Goal: Check status: Check status

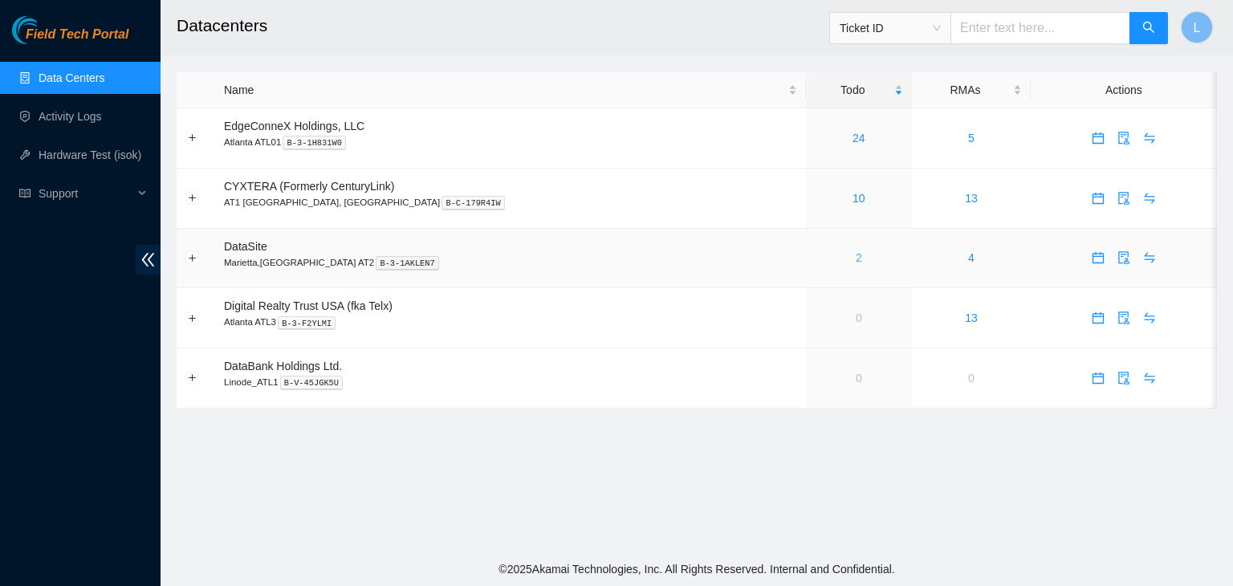
click at [856, 259] on link "2" at bounding box center [859, 257] width 6 height 13
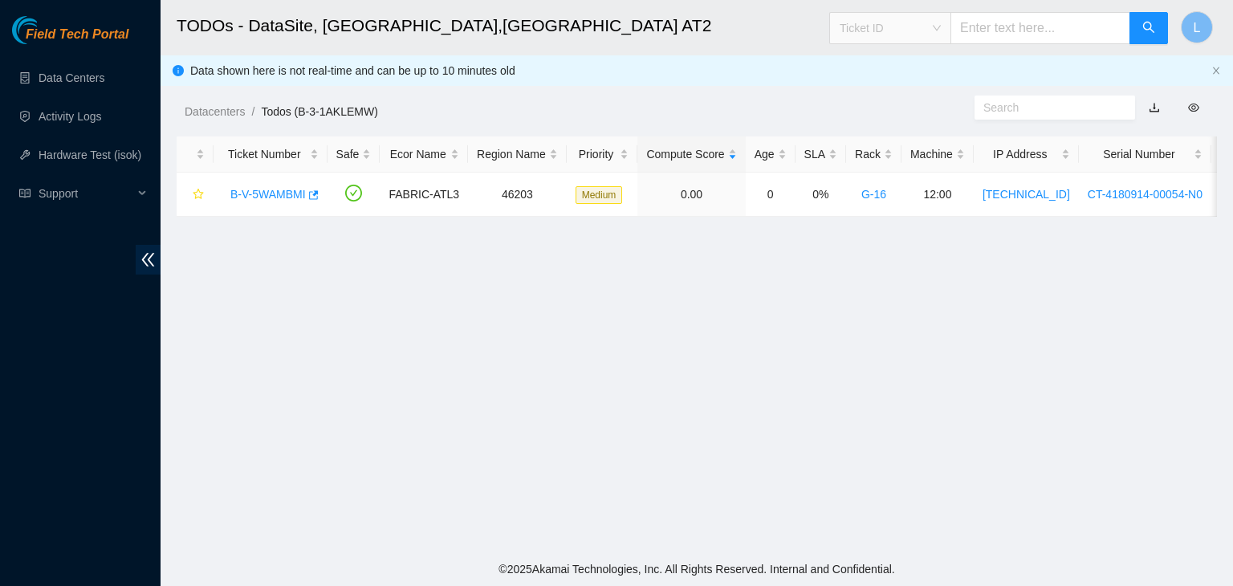
click at [941, 29] on span "Ticket ID" at bounding box center [890, 28] width 101 height 24
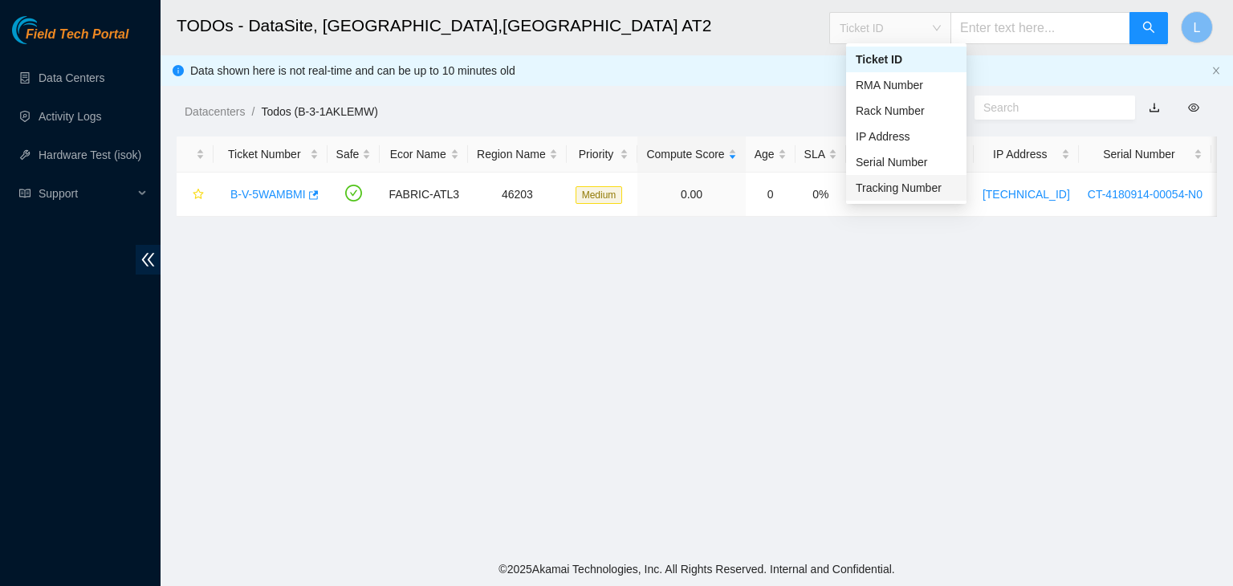
click at [896, 184] on div "Tracking Number" at bounding box center [906, 188] width 101 height 18
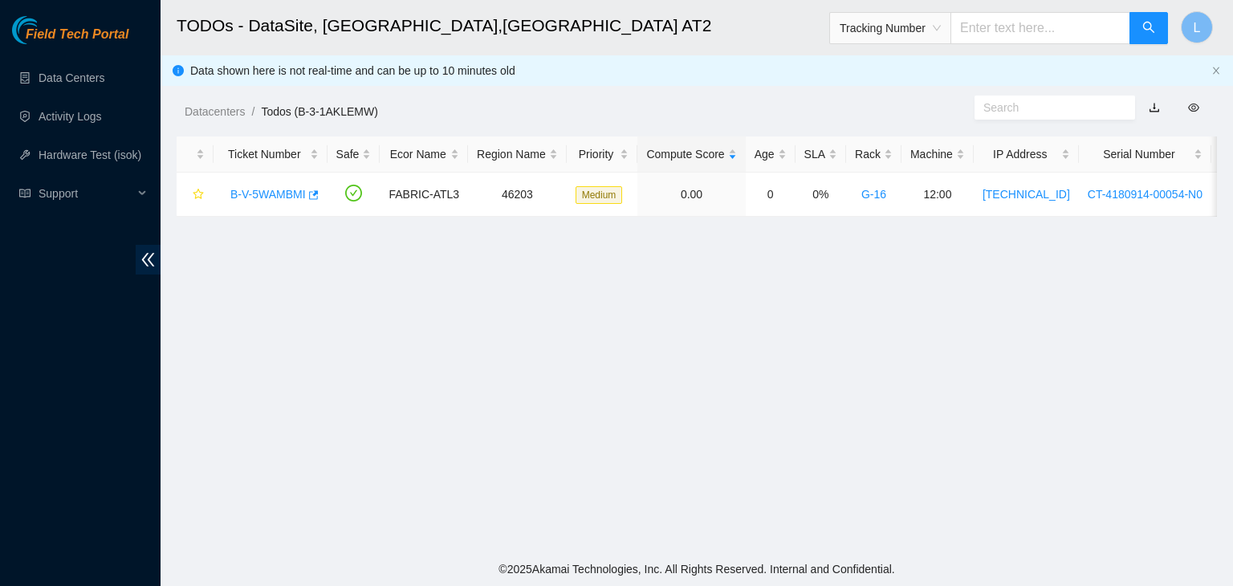
click at [997, 33] on input "text" at bounding box center [1041, 28] width 180 height 32
click at [1004, 28] on input "text" at bounding box center [1041, 28] width 180 height 32
type input "473665218589"
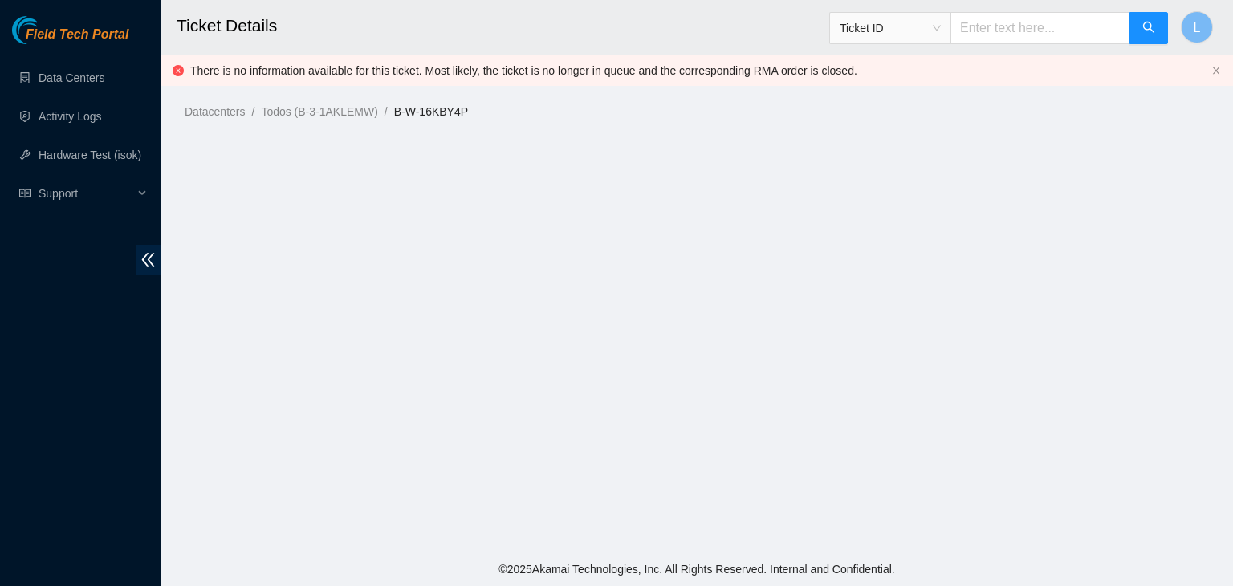
click at [951, 32] on div "Ticket ID" at bounding box center [890, 28] width 120 height 26
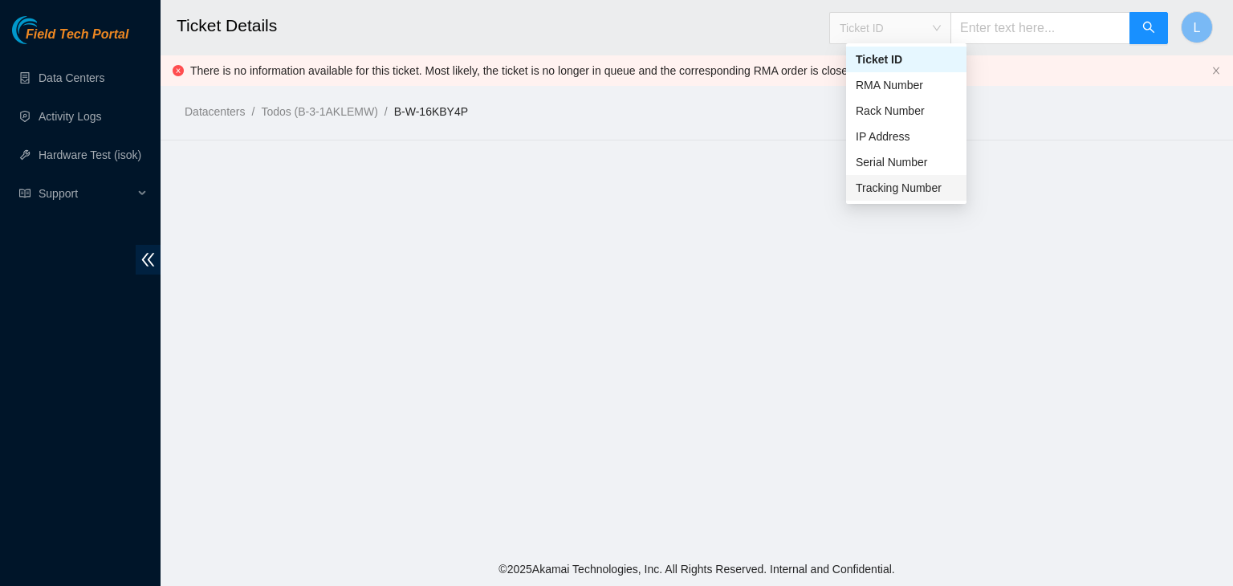
click at [885, 188] on div "Tracking Number" at bounding box center [906, 188] width 101 height 18
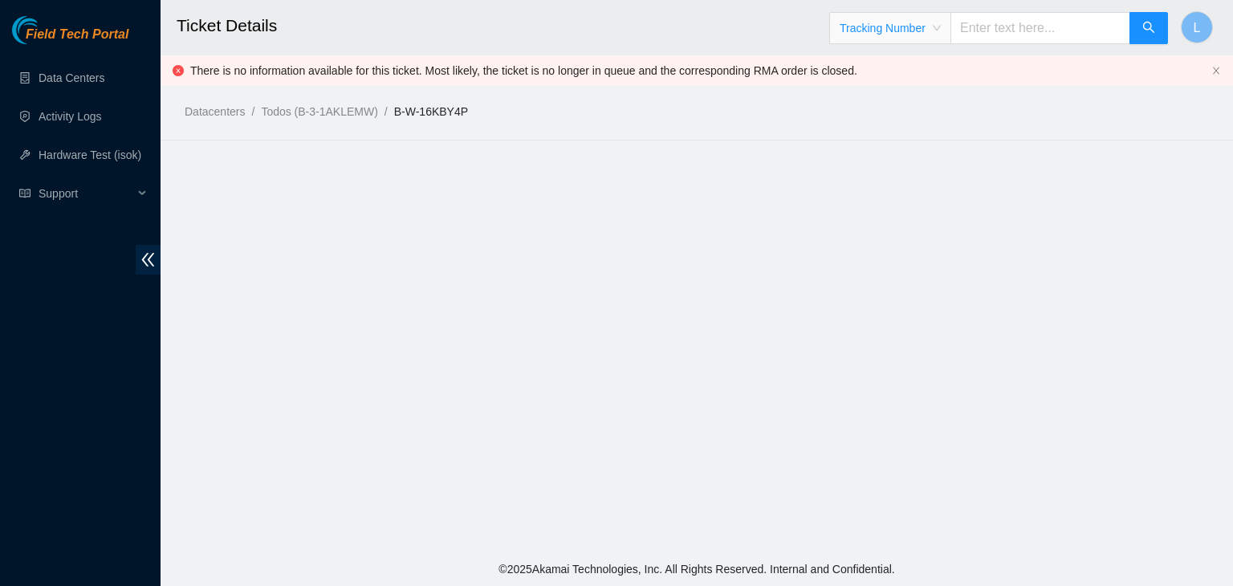
click at [994, 27] on input "text" at bounding box center [1041, 28] width 180 height 32
type input "473665217766"
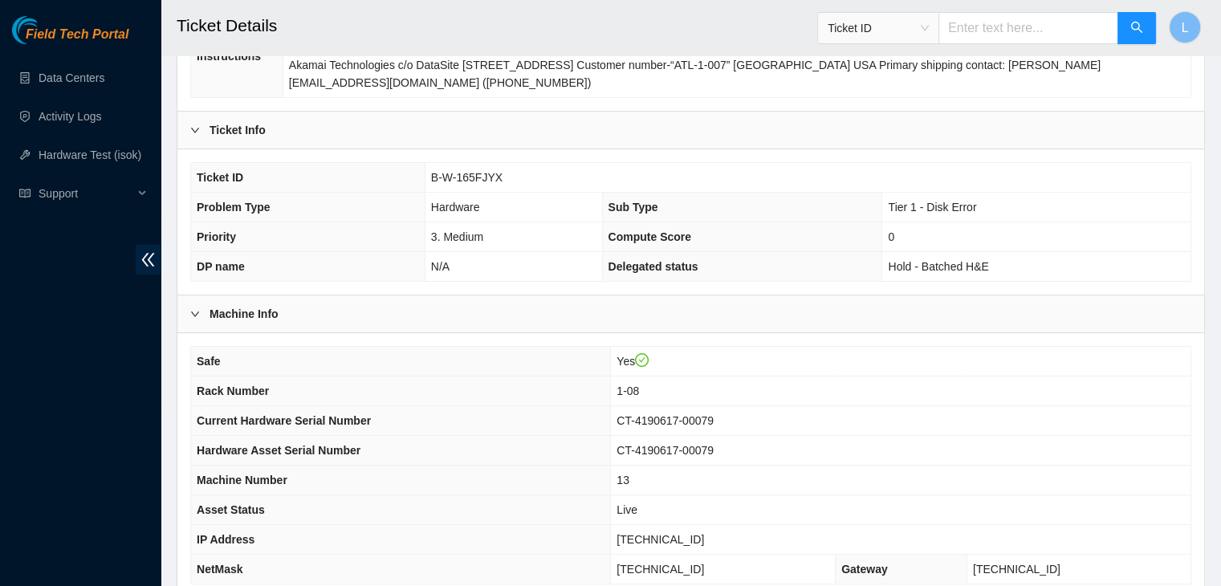
scroll to position [321, 0]
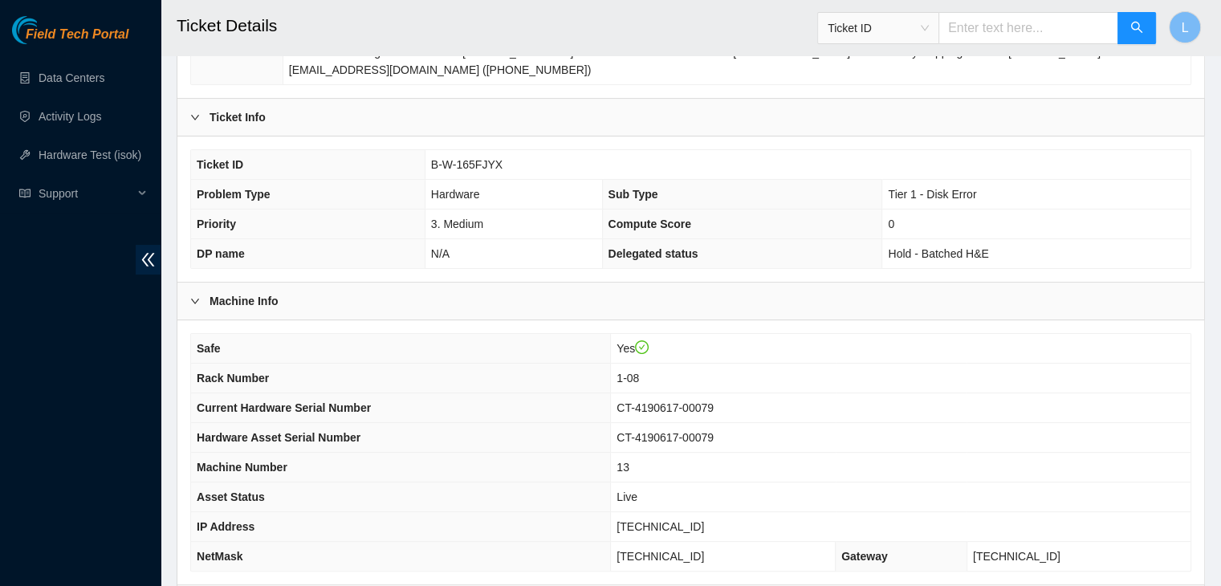
click at [929, 24] on span "Ticket ID" at bounding box center [878, 28] width 101 height 24
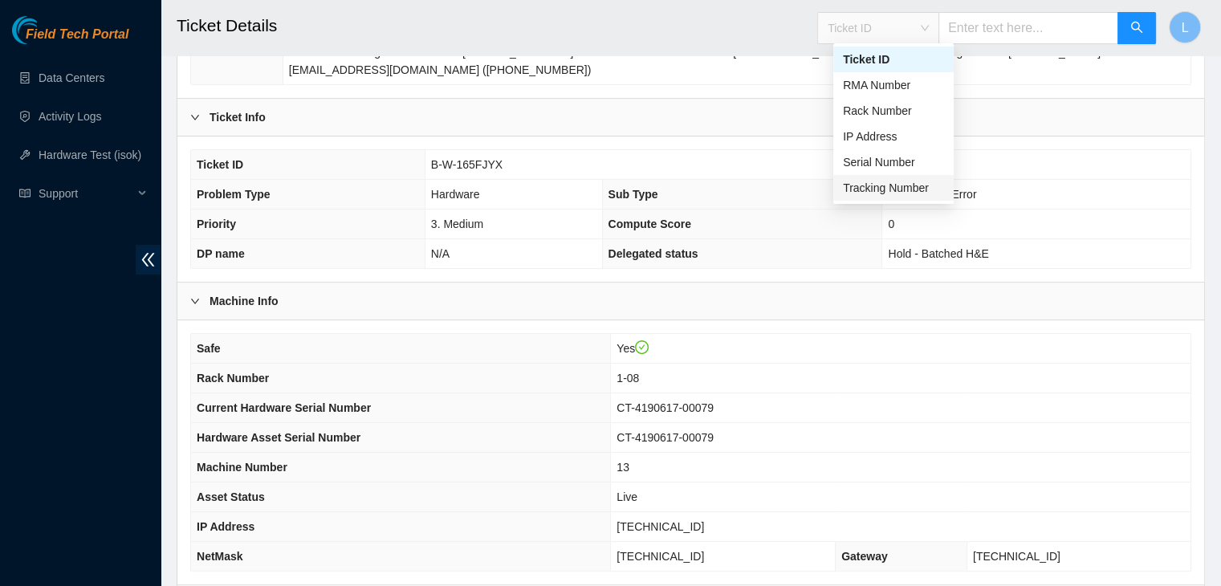
click at [921, 187] on div "Tracking Number" at bounding box center [893, 188] width 101 height 18
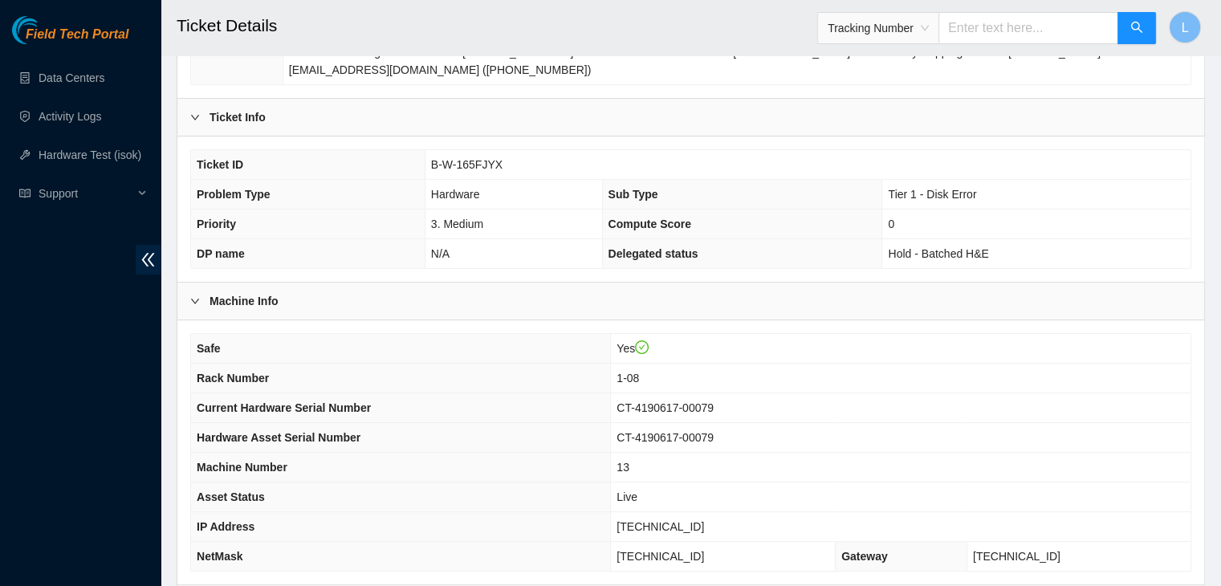
click at [982, 29] on input "text" at bounding box center [1029, 28] width 180 height 32
type input "473665218328"
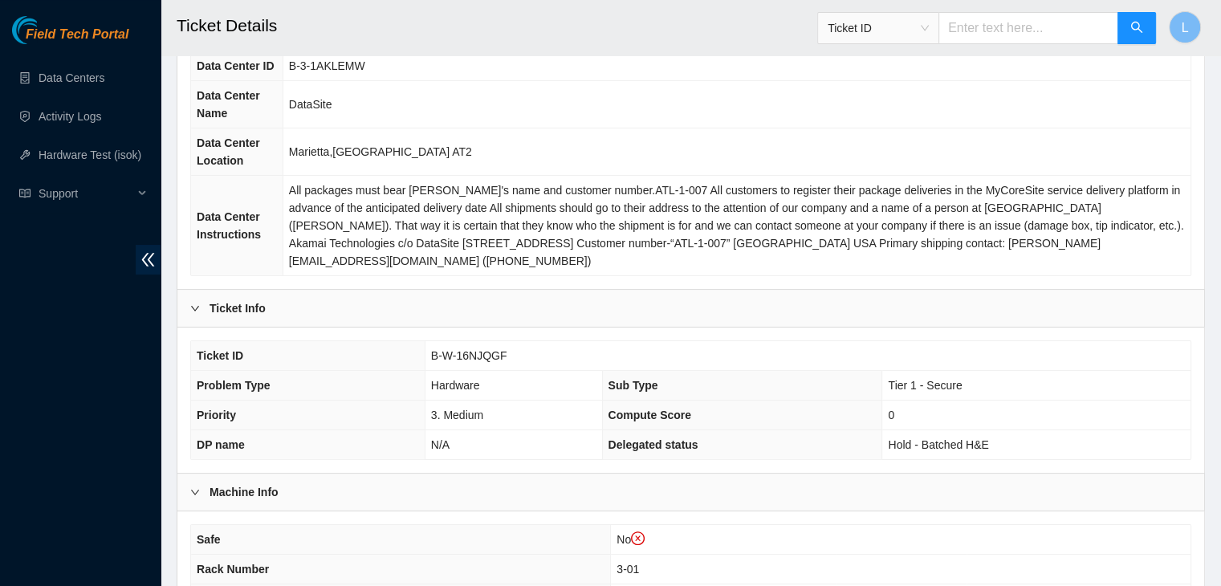
scroll to position [241, 0]
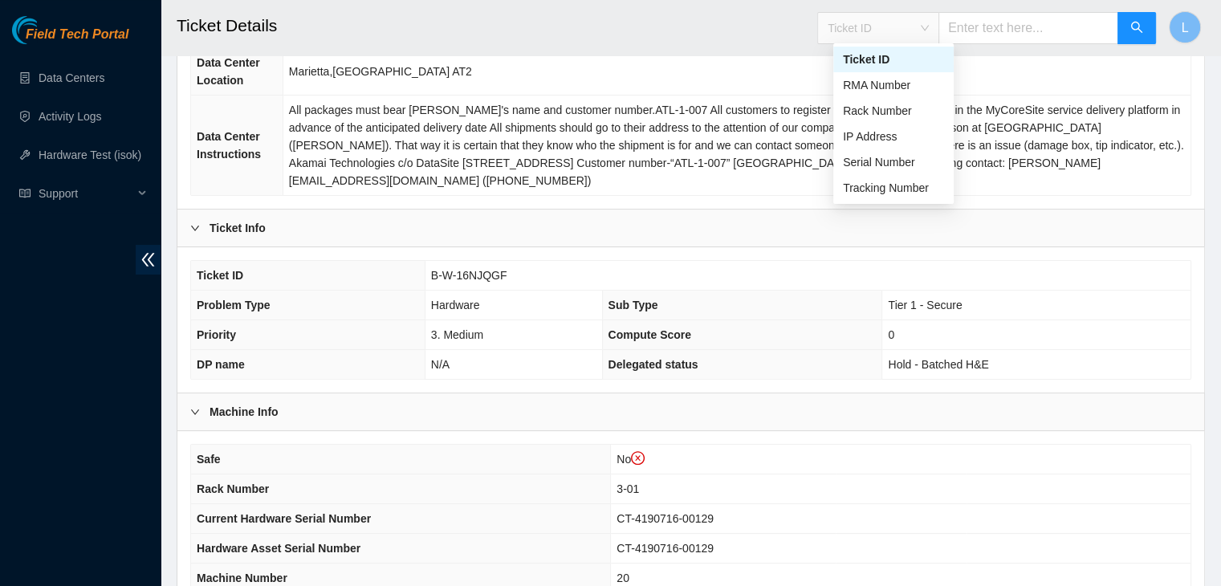
click at [929, 33] on span "Ticket ID" at bounding box center [878, 28] width 101 height 24
click at [887, 198] on div "Tracking Number" at bounding box center [894, 188] width 120 height 26
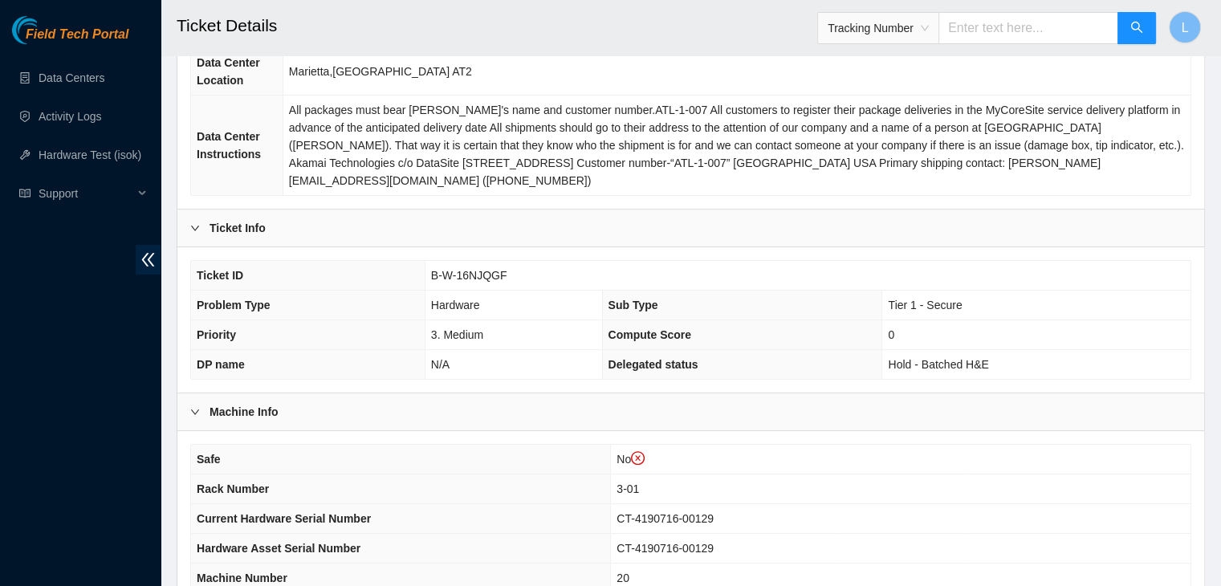
click at [986, 36] on input "text" at bounding box center [1029, 28] width 180 height 32
type input "473665218464"
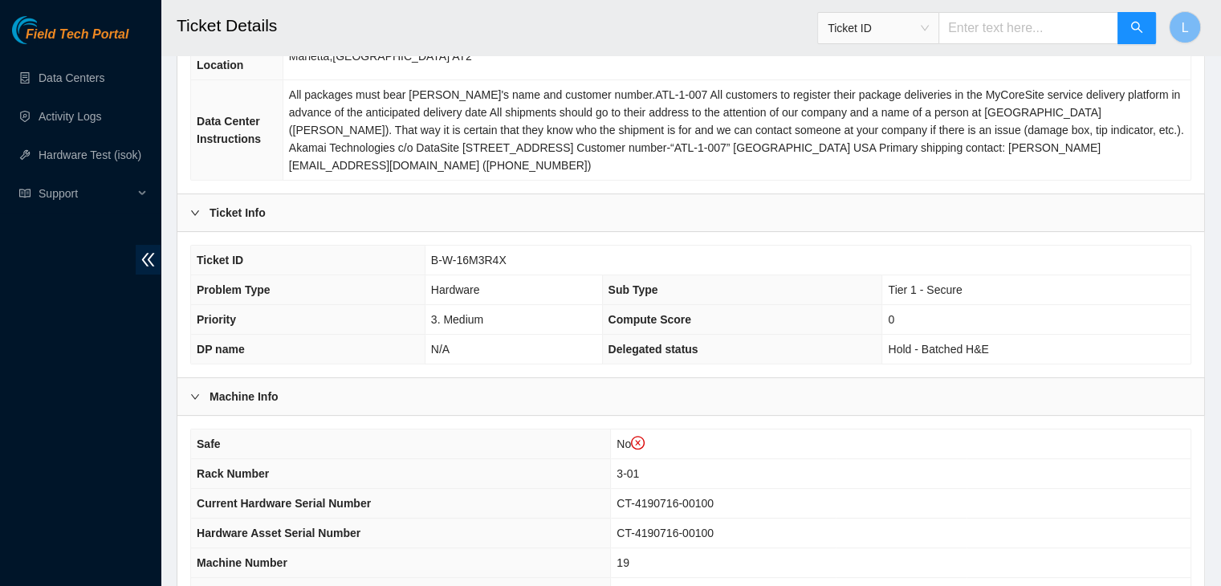
scroll to position [257, 0]
click at [60, 81] on link "Data Centers" at bounding box center [72, 77] width 66 height 13
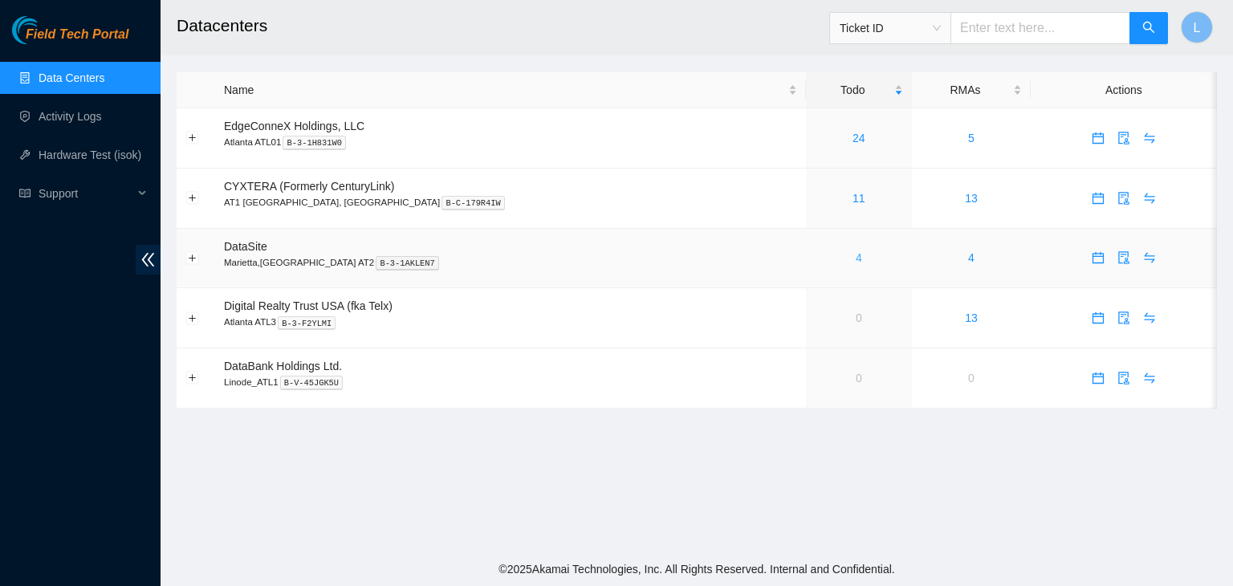
click at [856, 255] on link "4" at bounding box center [859, 257] width 6 height 13
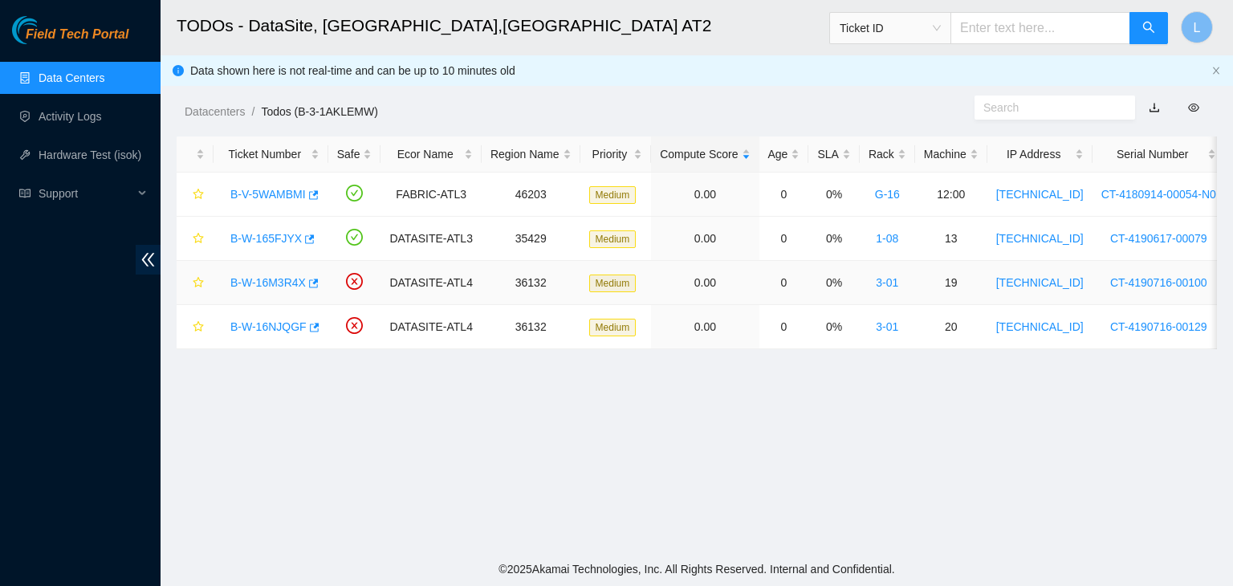
click at [259, 283] on link "B-W-16M3R4X" at bounding box center [267, 282] width 75 height 13
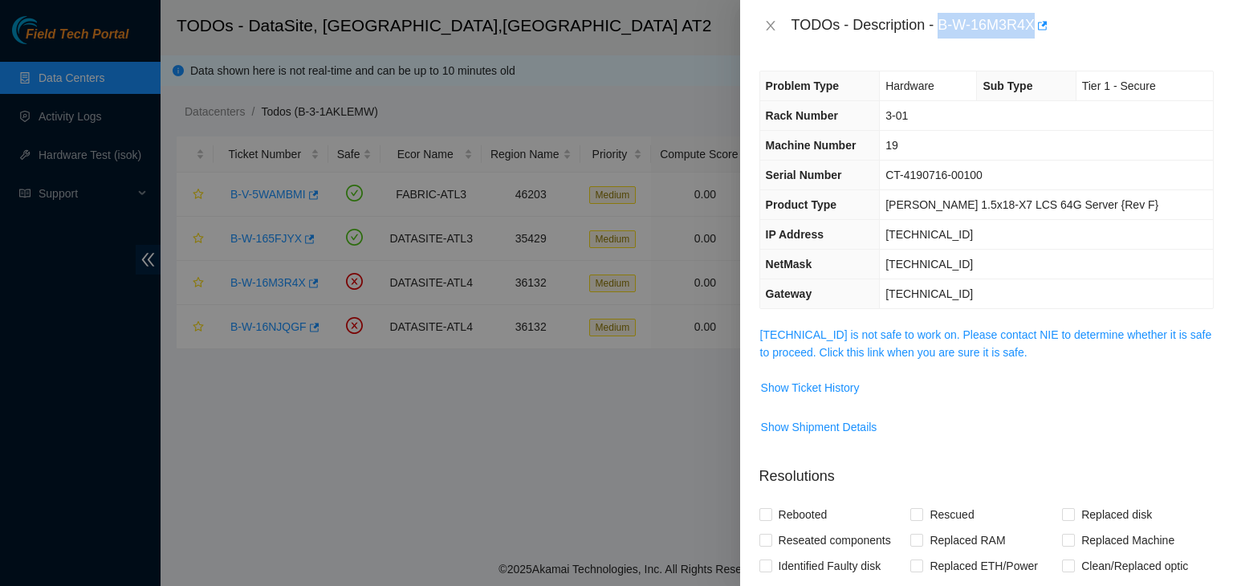
drag, startPoint x: 943, startPoint y: 25, endPoint x: 1036, endPoint y: 29, distance: 93.2
click at [1036, 29] on div "TODOs - Description - B-W-16M3R4X" at bounding box center [1003, 26] width 422 height 26
copy div "B-W-16M3R4X"
click at [777, 27] on button "Close" at bounding box center [771, 25] width 22 height 15
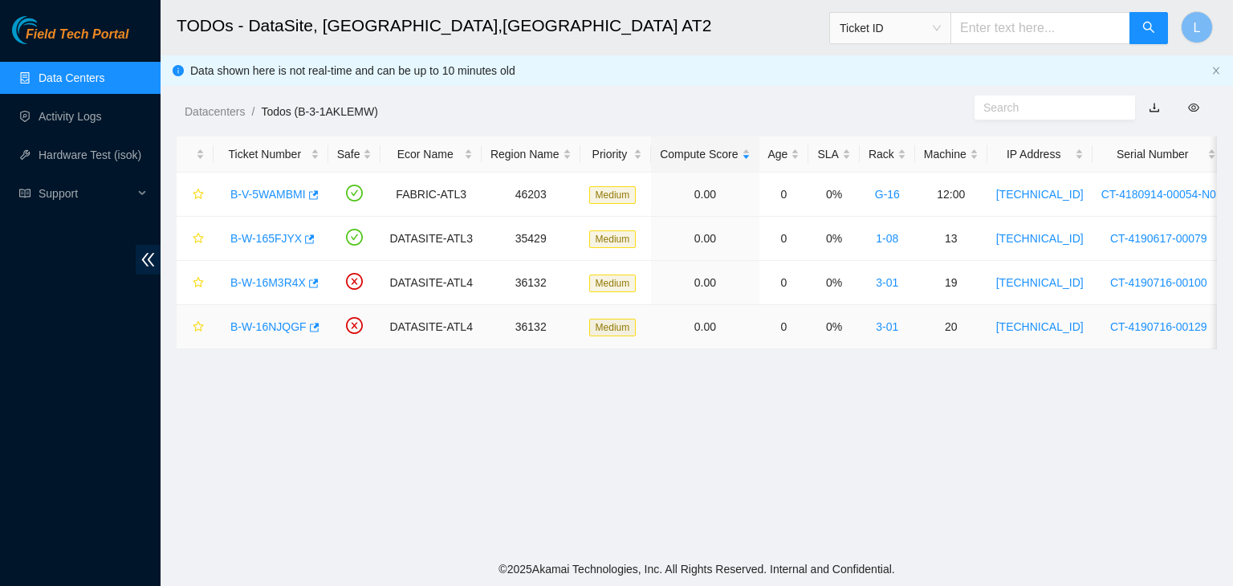
click at [255, 328] on link "B-W-16NJQGF" at bounding box center [268, 326] width 76 height 13
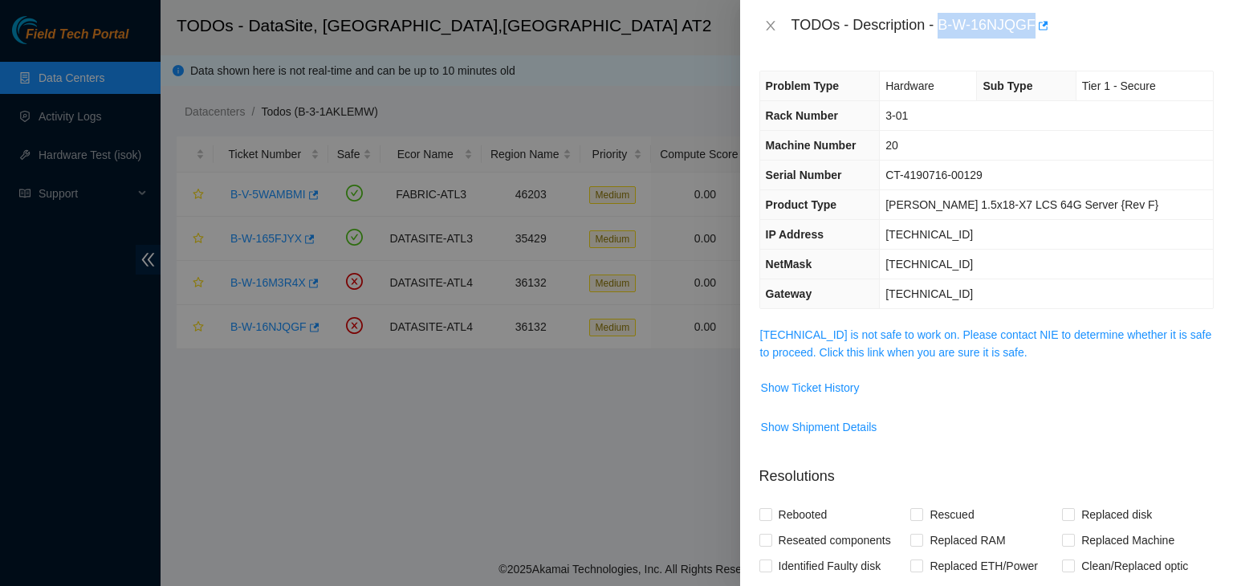
drag, startPoint x: 941, startPoint y: 26, endPoint x: 1033, endPoint y: 18, distance: 92.0
click at [1033, 18] on div "TODOs - Description - B-W-16NJQGF" at bounding box center [1003, 26] width 422 height 26
copy div "B-W-16NJQGF"
click at [777, 30] on button "Close" at bounding box center [771, 25] width 22 height 15
